Goal: Information Seeking & Learning: Learn about a topic

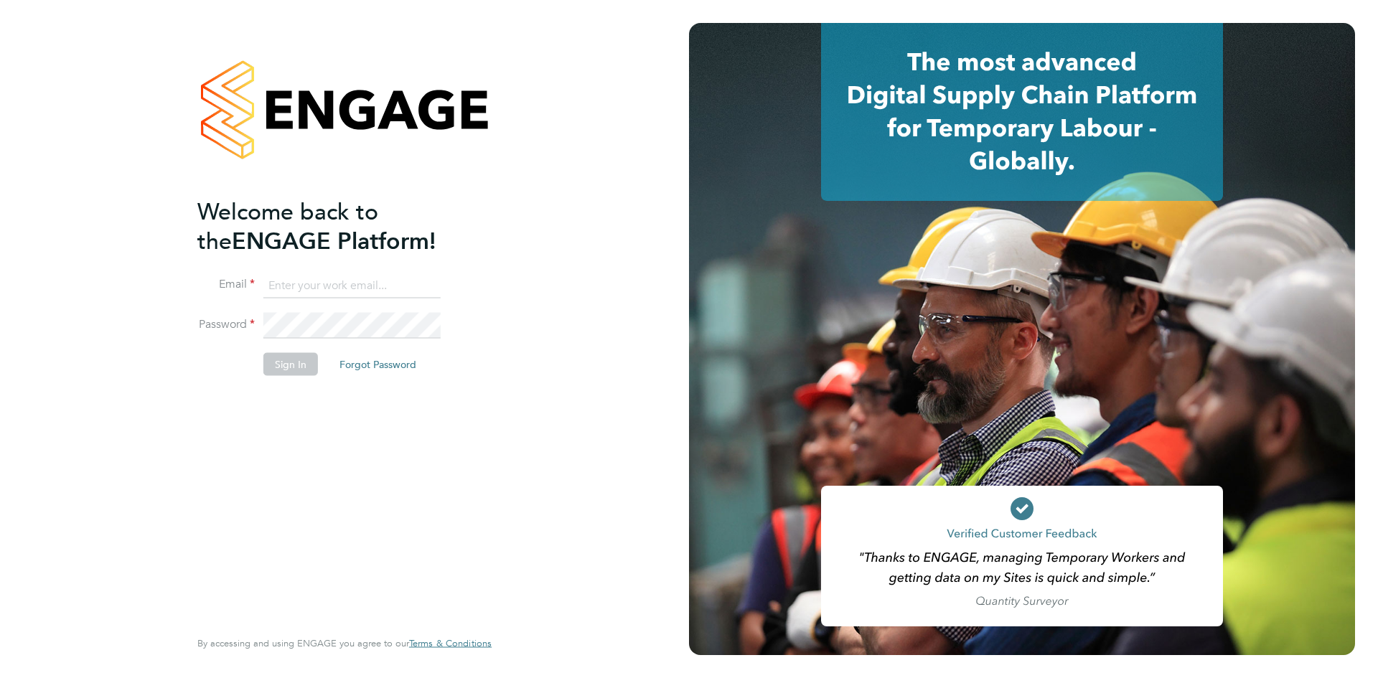
click at [373, 304] on li "Email" at bounding box center [337, 293] width 280 height 40
click at [355, 287] on input at bounding box center [351, 286] width 177 height 26
type input "info@cbwstaffingsolutions.com"
click at [305, 373] on button "Sign In" at bounding box center [290, 364] width 55 height 23
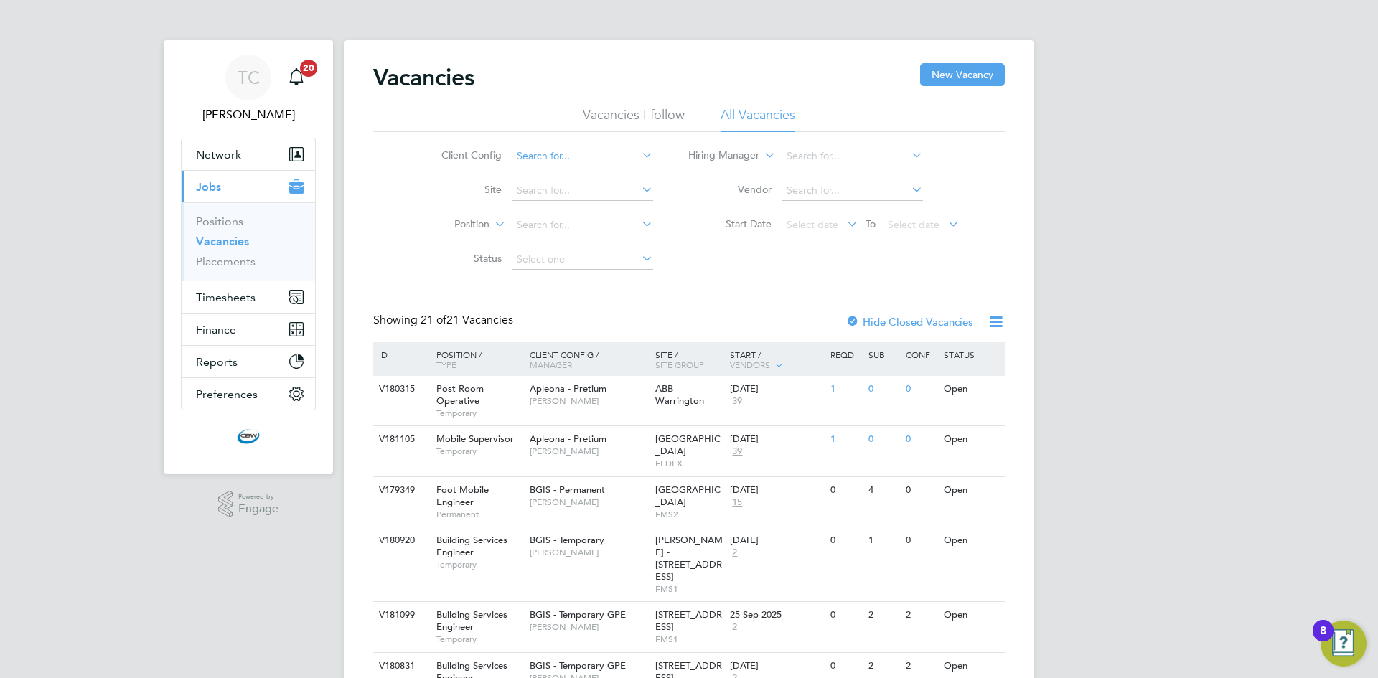
click at [594, 157] on input at bounding box center [582, 156] width 141 height 20
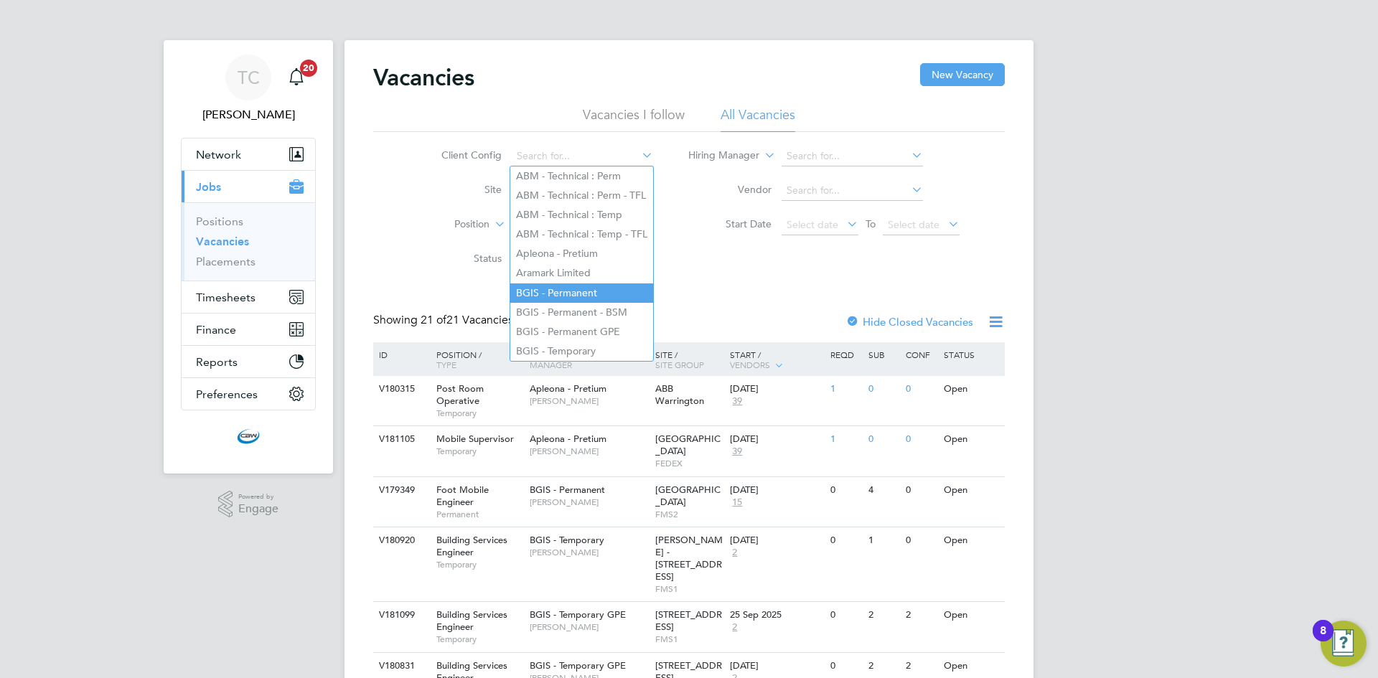
click at [585, 284] on li "BGIS - Permanent" at bounding box center [581, 293] width 143 height 19
type input "BGIS - Permanent"
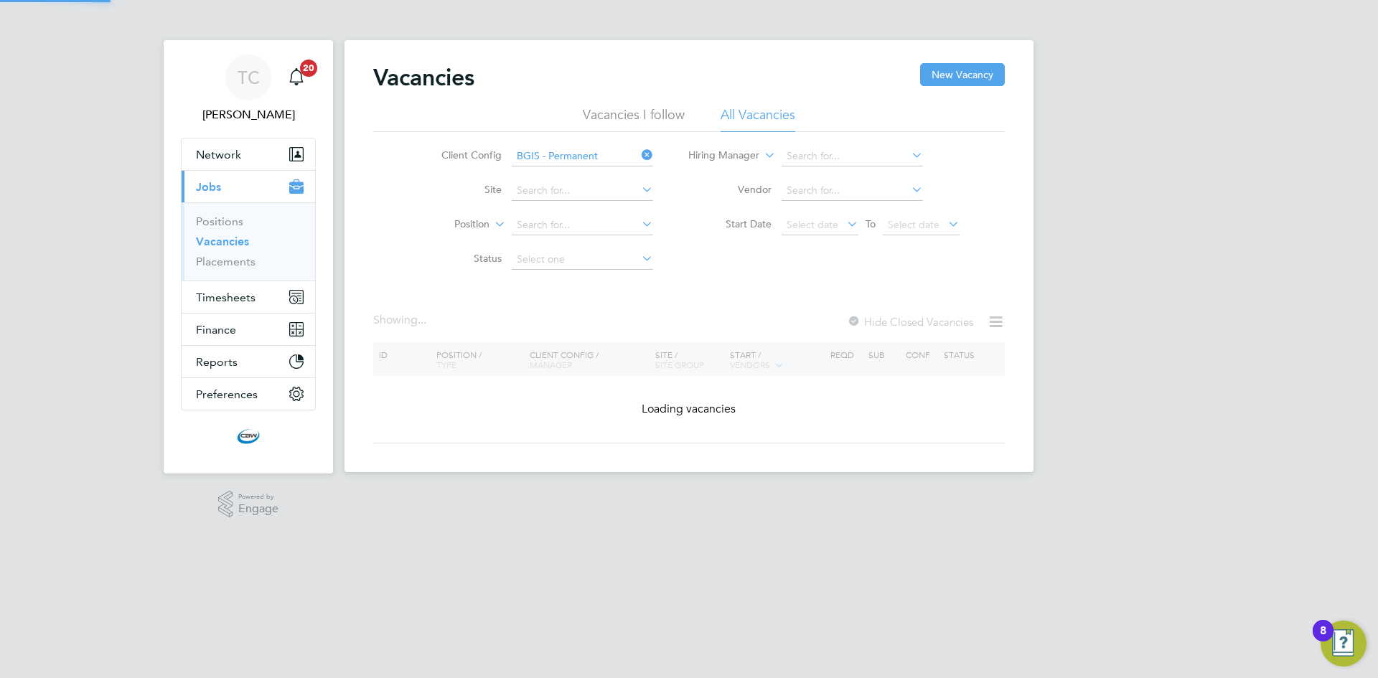
click at [582, 289] on div "Vacancies New Vacancy Vacancies I follow All Vacancies Client Config BGIS - Per…" at bounding box center [689, 253] width 632 height 381
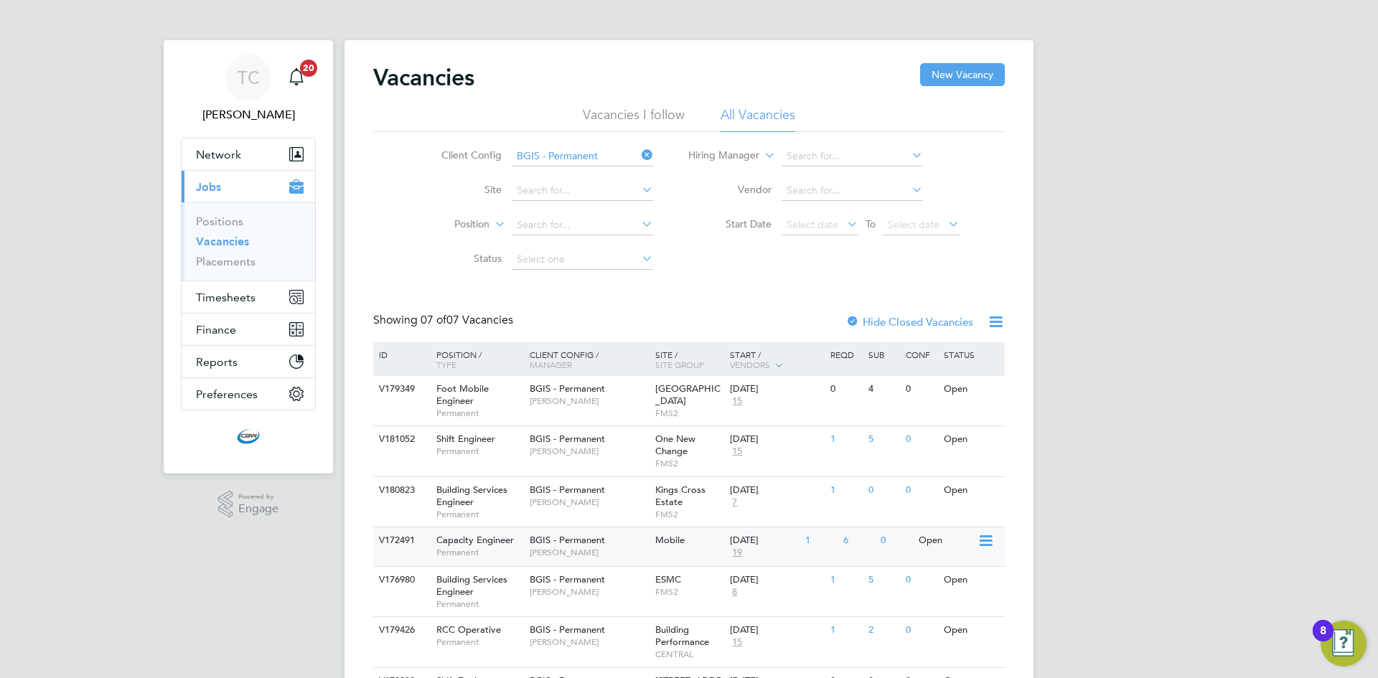
click at [690, 541] on div "Mobile" at bounding box center [689, 541] width 75 height 27
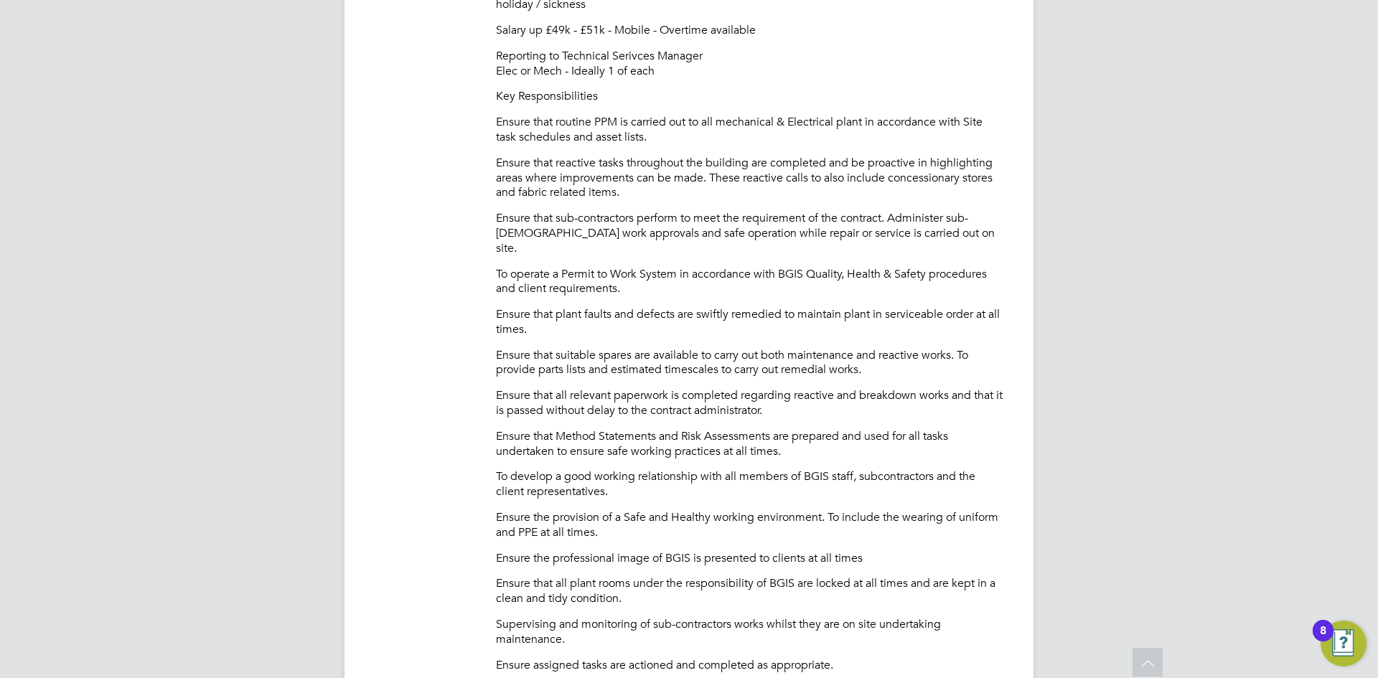
scroll to position [503, 0]
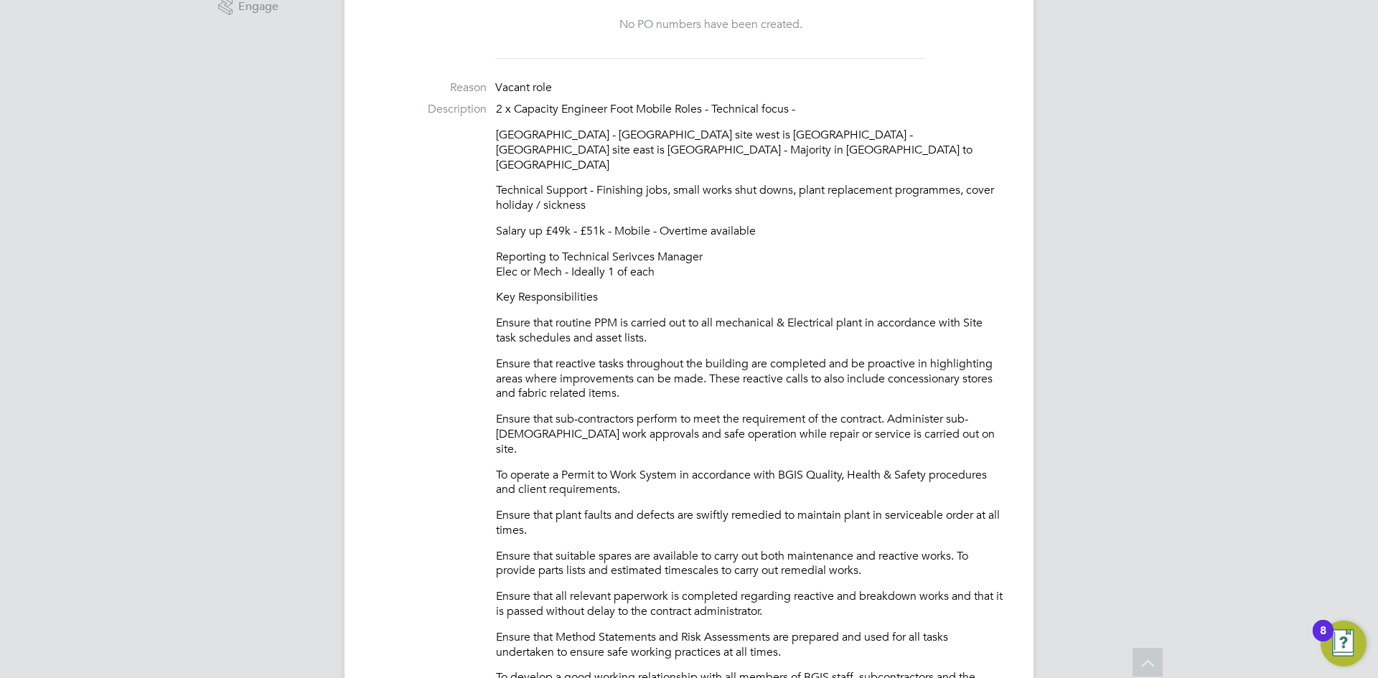
click at [601, 139] on p "[GEOGRAPHIC_DATA] - [GEOGRAPHIC_DATA] site west is [GEOGRAPHIC_DATA] - [GEOGRAP…" at bounding box center [750, 150] width 509 height 45
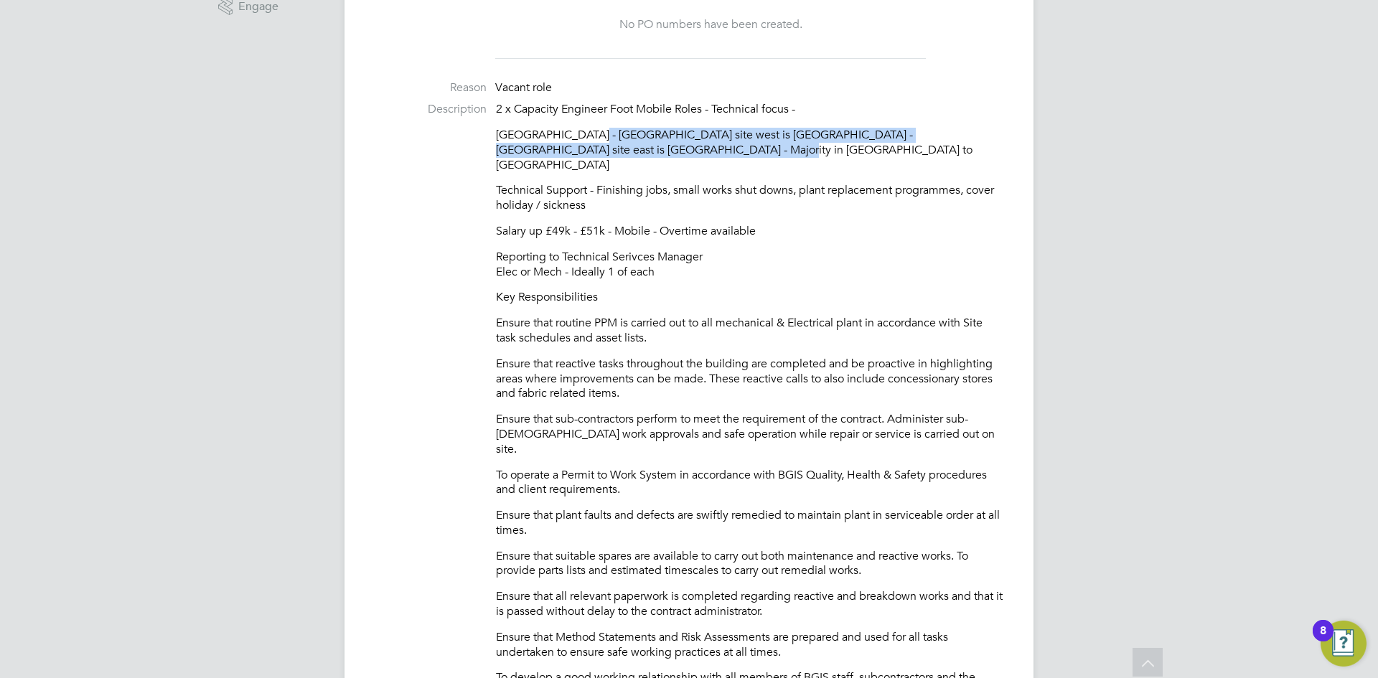
drag, startPoint x: 601, startPoint y: 139, endPoint x: 609, endPoint y: 149, distance: 12.8
click at [609, 149] on p "[GEOGRAPHIC_DATA] - [GEOGRAPHIC_DATA] site west is [GEOGRAPHIC_DATA] - [GEOGRAP…" at bounding box center [750, 150] width 509 height 45
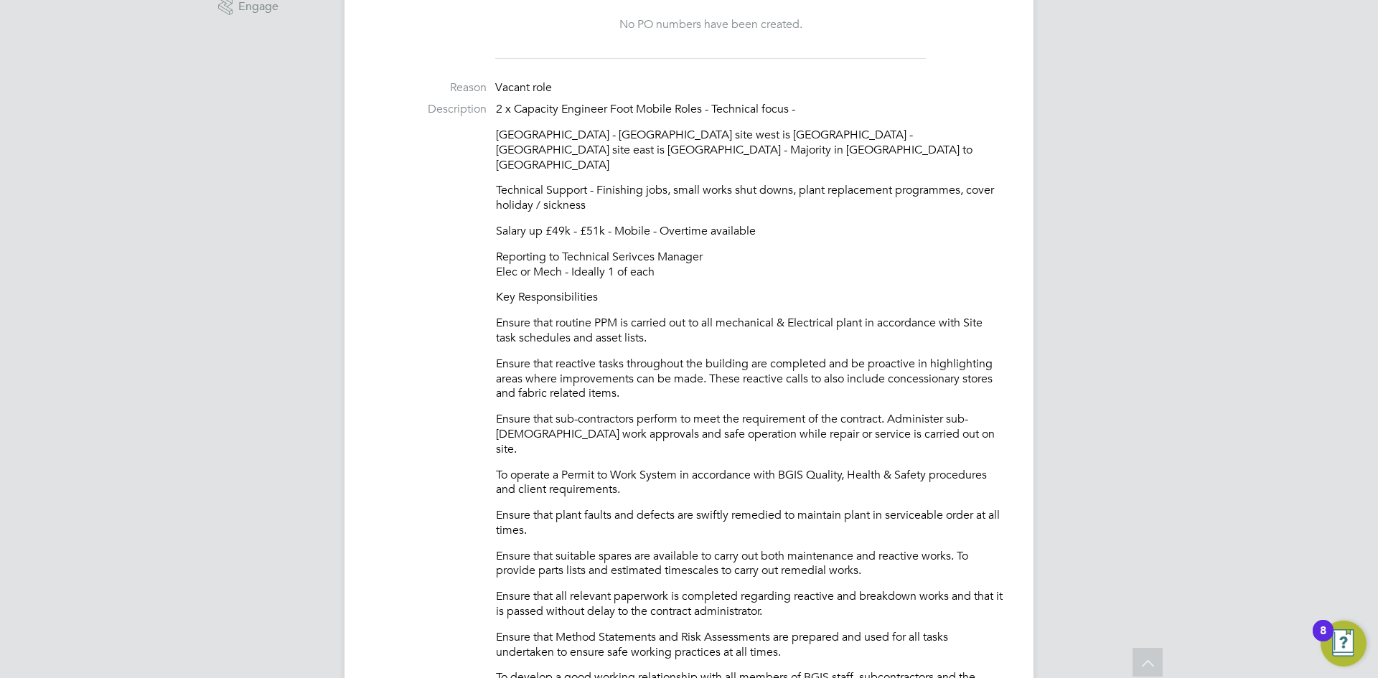
click at [518, 138] on p "[GEOGRAPHIC_DATA] - [GEOGRAPHIC_DATA] site west is [GEOGRAPHIC_DATA] - [GEOGRAP…" at bounding box center [750, 150] width 509 height 45
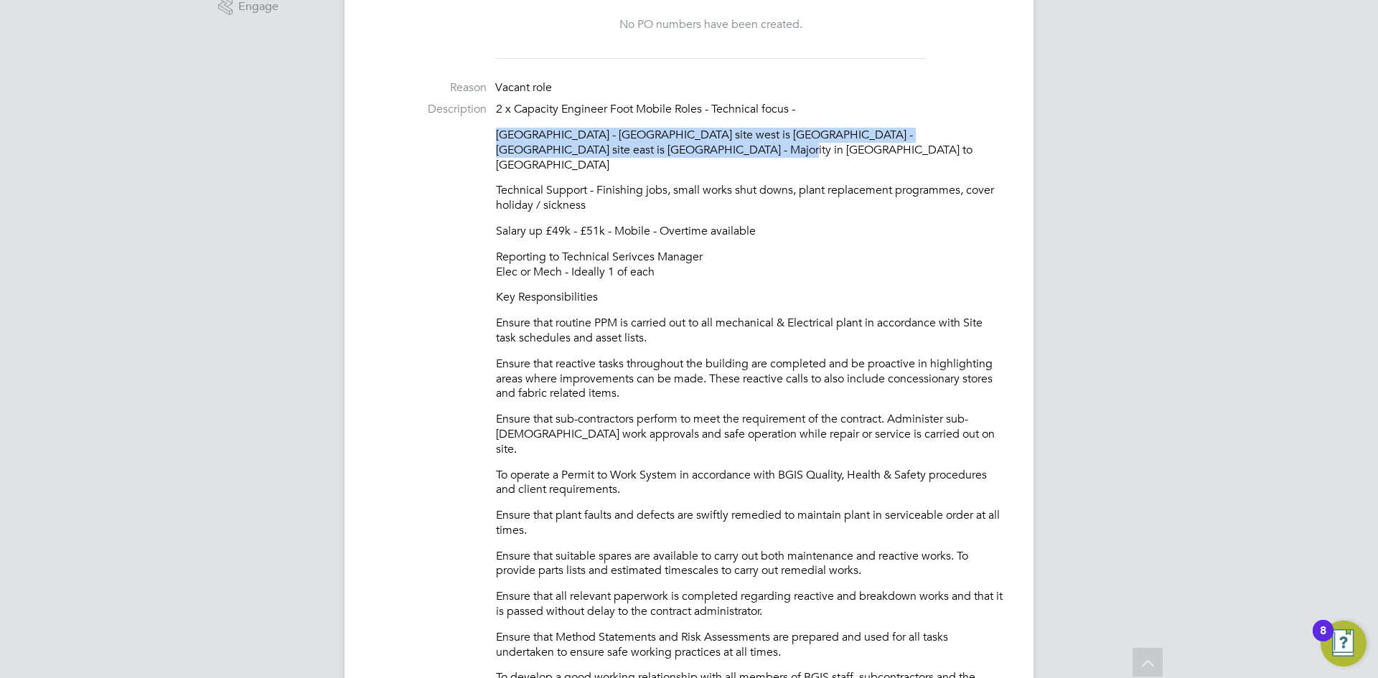
drag, startPoint x: 518, startPoint y: 138, endPoint x: 612, endPoint y: 146, distance: 94.4
click at [612, 146] on p "[GEOGRAPHIC_DATA] - [GEOGRAPHIC_DATA] site west is [GEOGRAPHIC_DATA] - [GEOGRAP…" at bounding box center [750, 150] width 509 height 45
copy p "[GEOGRAPHIC_DATA] - [GEOGRAPHIC_DATA] site west is [GEOGRAPHIC_DATA] - [GEOGRAP…"
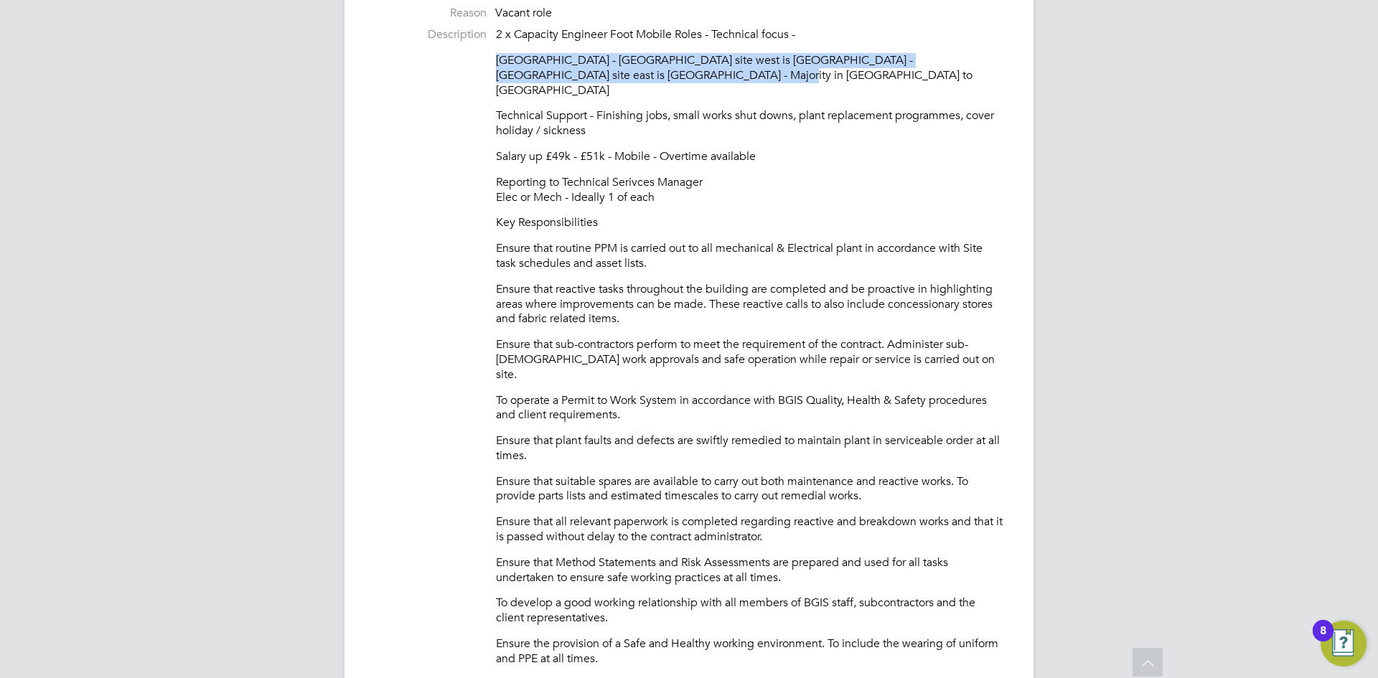
scroll to position [646, 0]
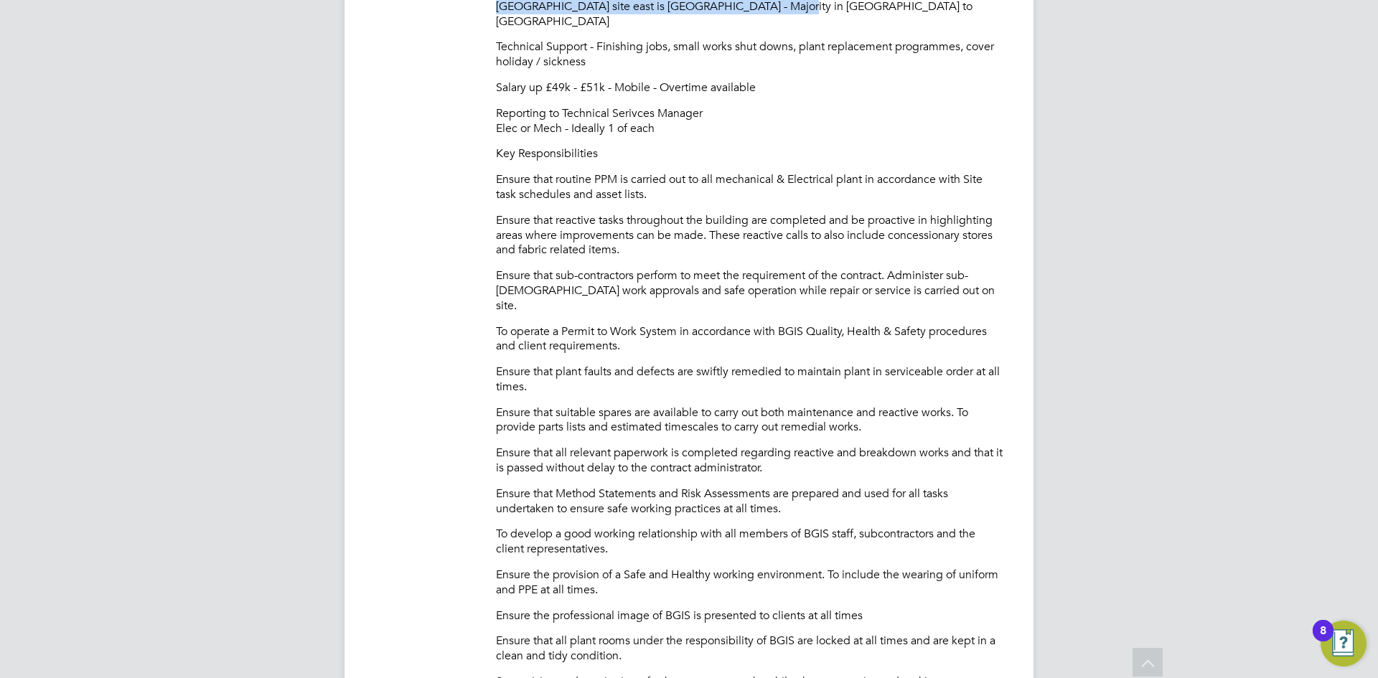
click at [513, 146] on p "Key Responsibilities" at bounding box center [750, 153] width 509 height 15
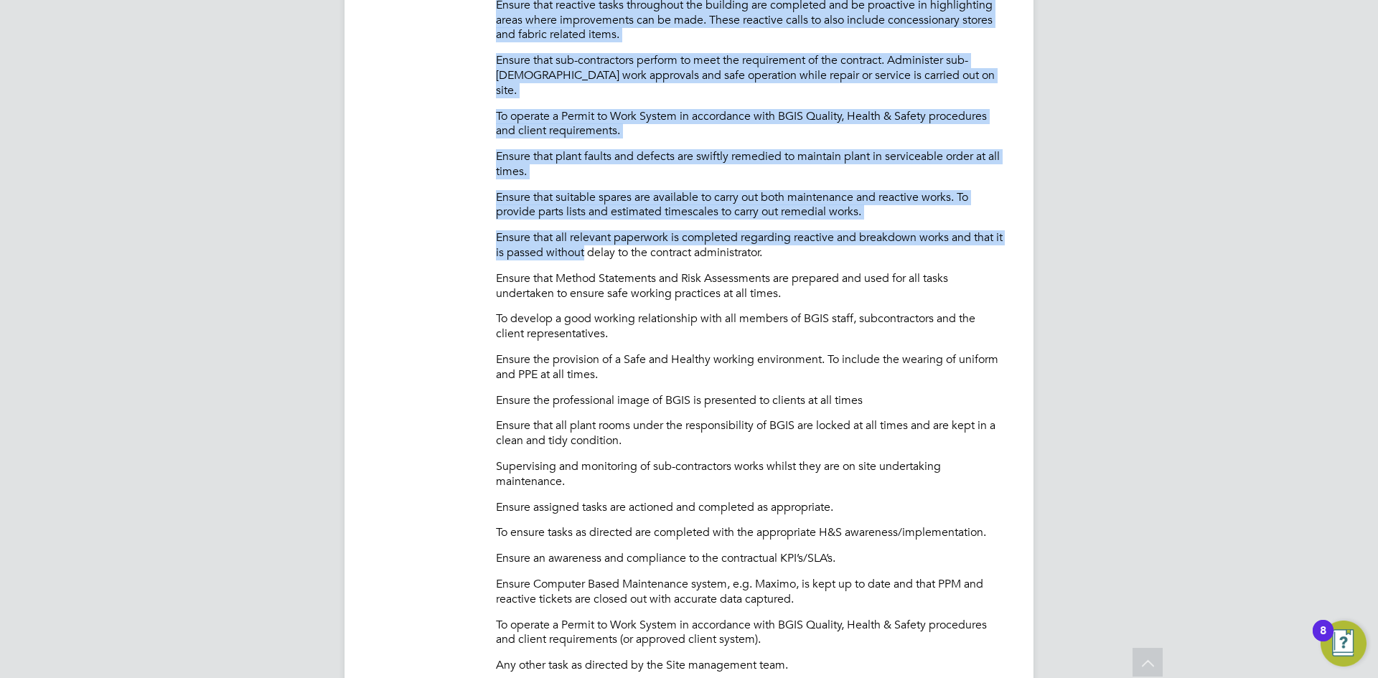
drag, startPoint x: 513, startPoint y: 142, endPoint x: 559, endPoint y: 229, distance: 98.3
click at [559, 228] on div "2 x Capacity Engineer Foot Mobile Roles - Technical focus - [GEOGRAPHIC_DATA] -…" at bounding box center [750, 276] width 509 height 1067
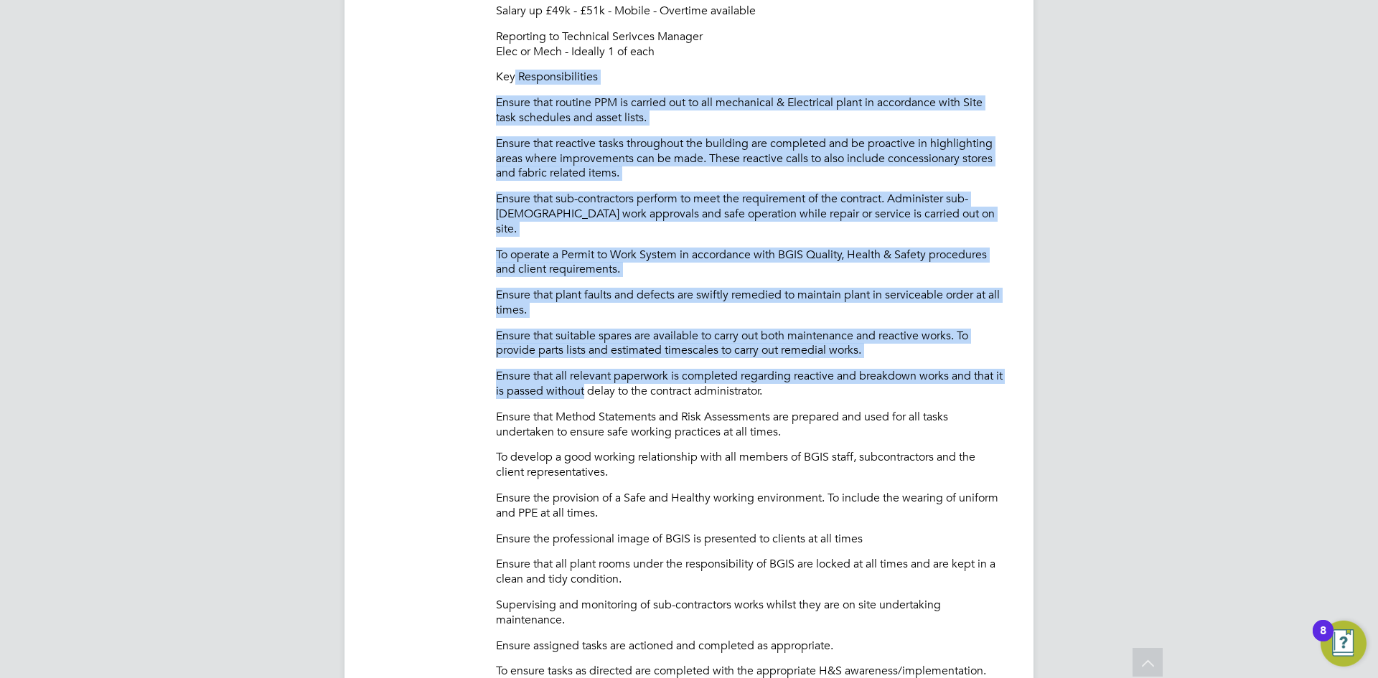
scroll to position [718, 0]
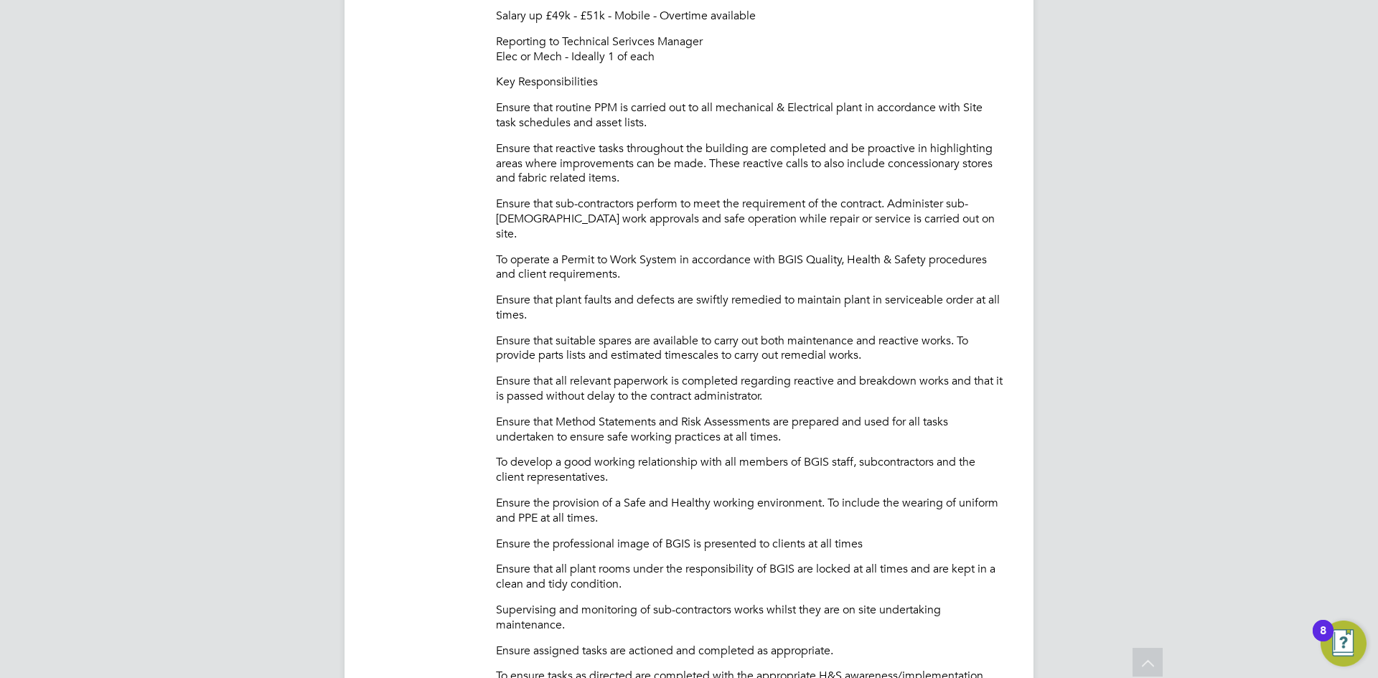
click at [505, 75] on p "Key Responsibilities" at bounding box center [750, 82] width 509 height 15
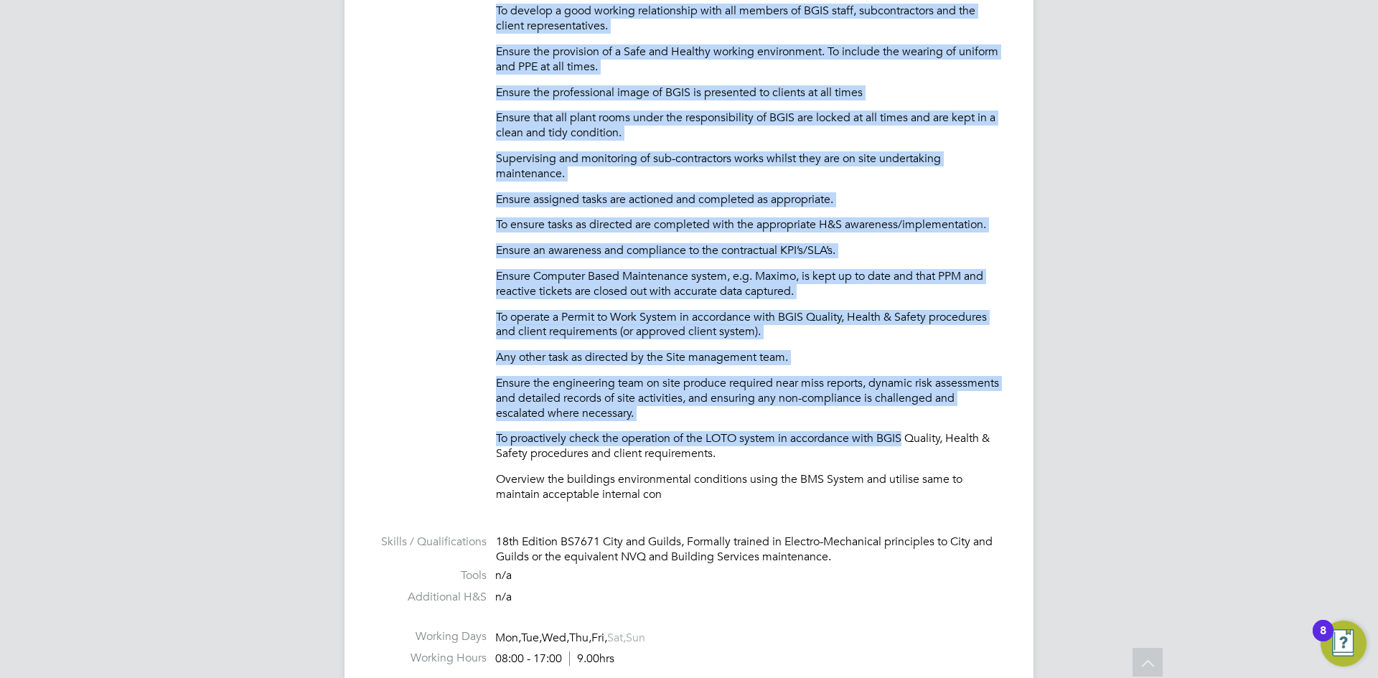
scroll to position [1292, 0]
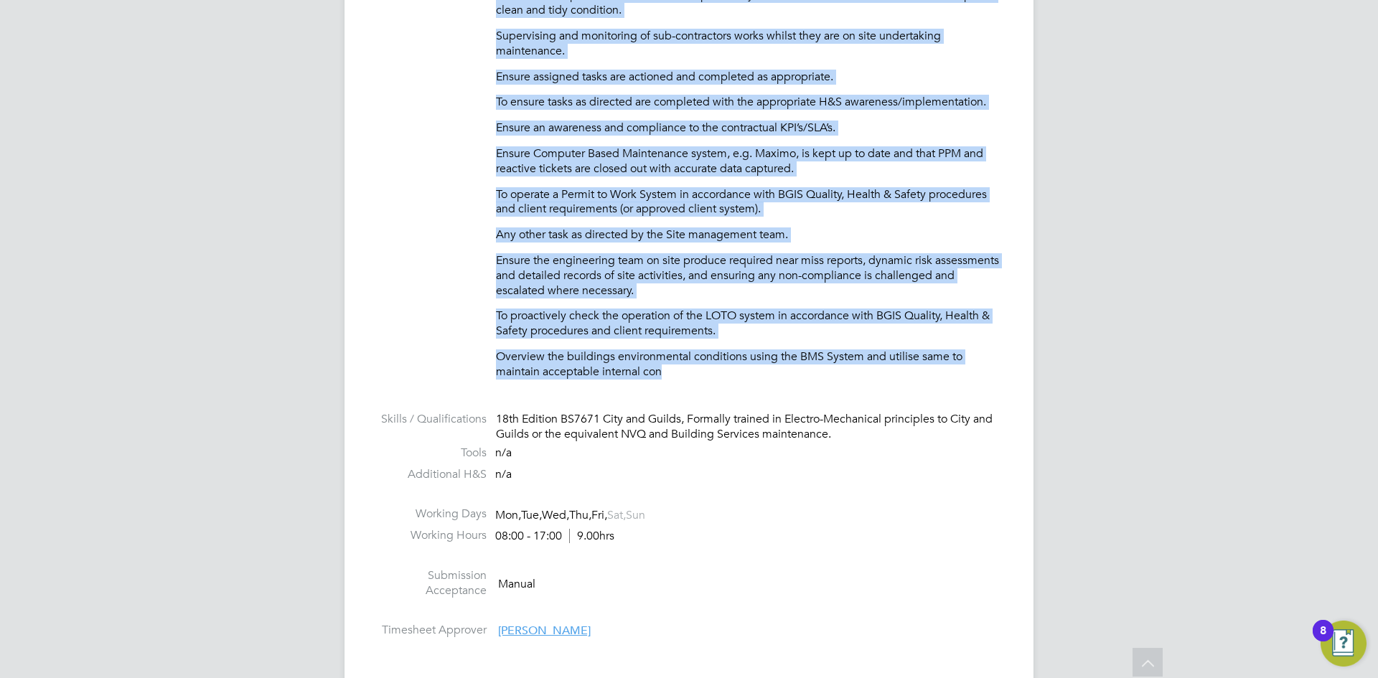
drag, startPoint x: 505, startPoint y: 64, endPoint x: 865, endPoint y: 342, distance: 454.9
copy div "Lor Ipsumdolorsitame Consec adip elitsed DOE te incidid utl et dol magnaaliqu &…"
